Goal: Task Accomplishment & Management: Manage account settings

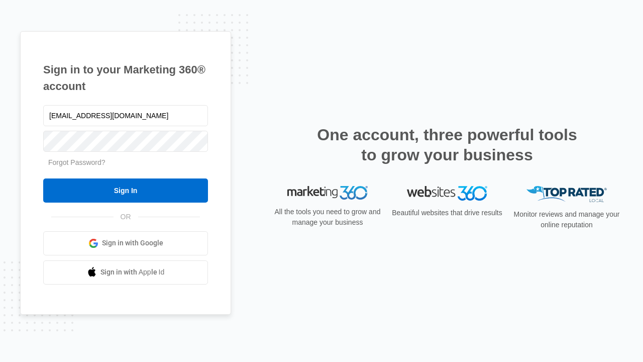
type input "[EMAIL_ADDRESS][DOMAIN_NAME]"
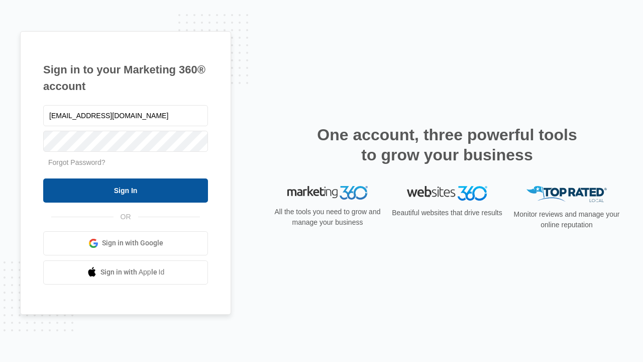
click at [126, 190] on input "Sign In" at bounding box center [125, 190] width 165 height 24
